Goal: Navigation & Orientation: Find specific page/section

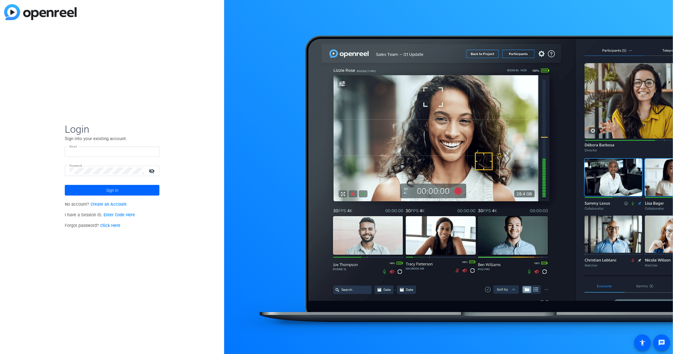
type input "[EMAIL_ADDRESS][DOMAIN_NAME]"
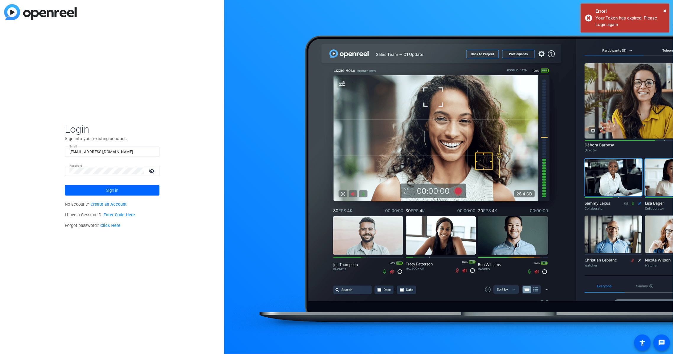
click at [136, 191] on span at bounding box center [112, 190] width 95 height 14
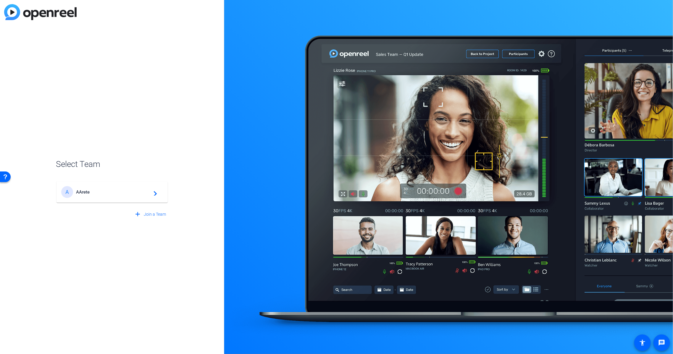
click at [125, 192] on span "AArete" at bounding box center [113, 192] width 74 height 5
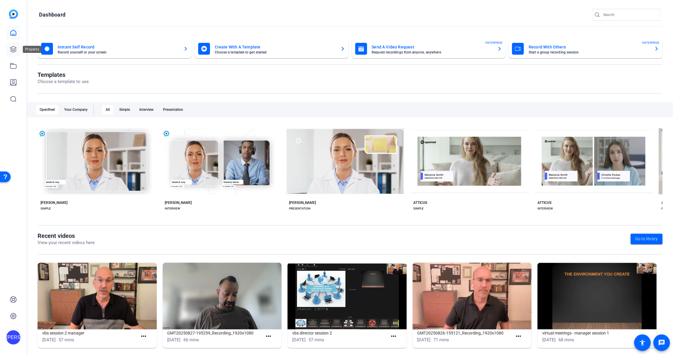
click at [15, 50] on icon at bounding box center [13, 49] width 6 height 6
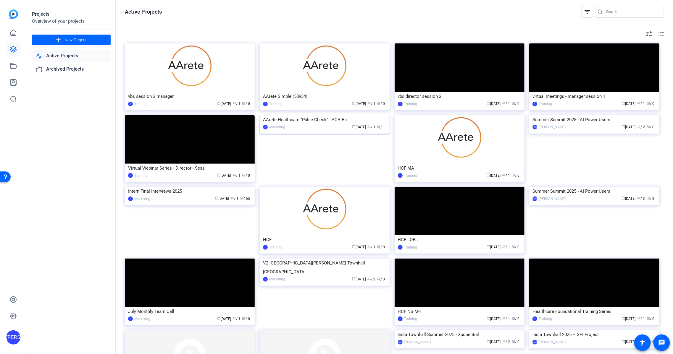
click at [317, 124] on div "AArete Healthcare "Pulse Check" - ACA En" at bounding box center [324, 119] width 123 height 9
